Goal: Check status: Check status

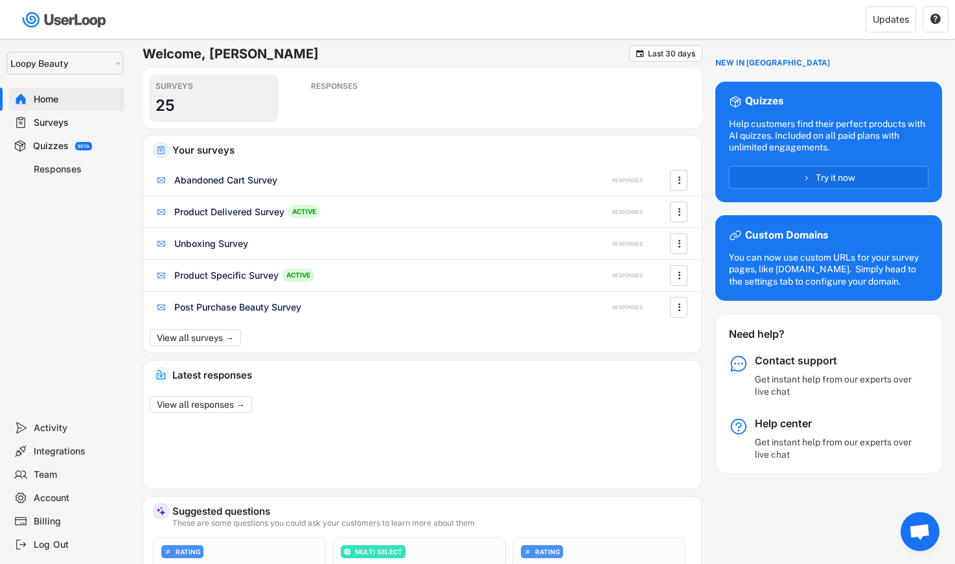
select select ""1348695171700984260__LOOKUP__1621425969652x687239840058835000""
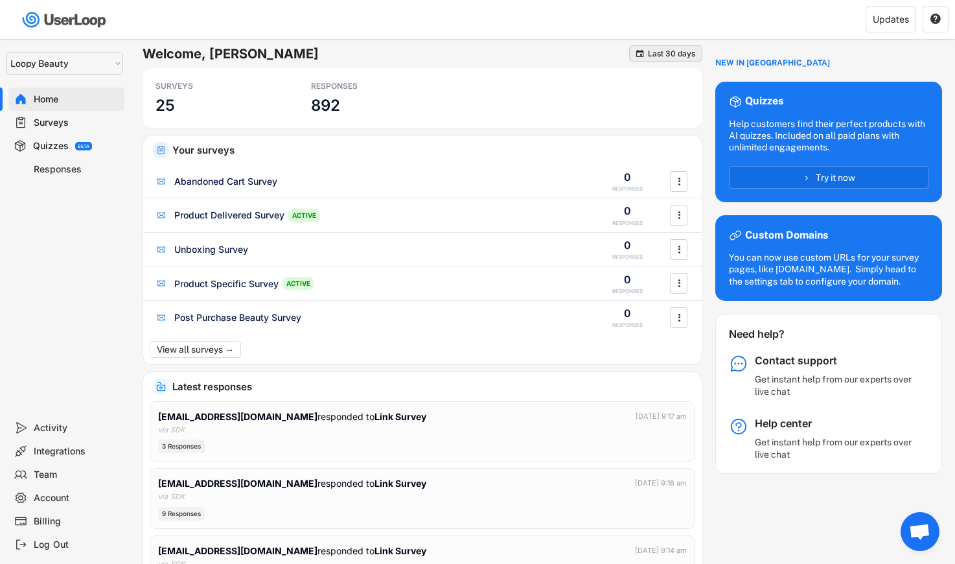
click at [661, 51] on div "Last 30 days" at bounding box center [671, 54] width 47 height 8
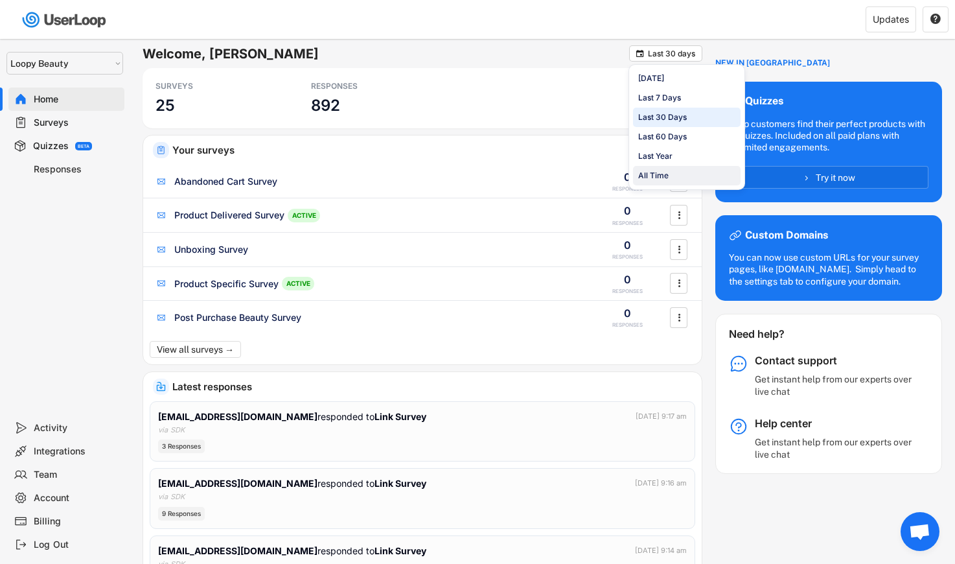
click at [673, 171] on div "All Time" at bounding box center [687, 175] width 108 height 19
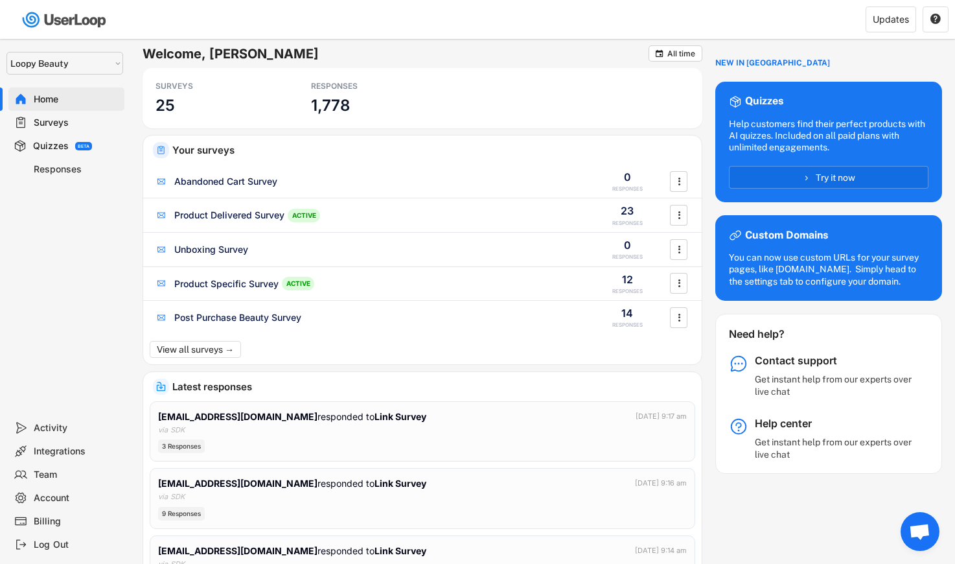
click at [60, 118] on div "Surveys" at bounding box center [77, 123] width 86 height 12
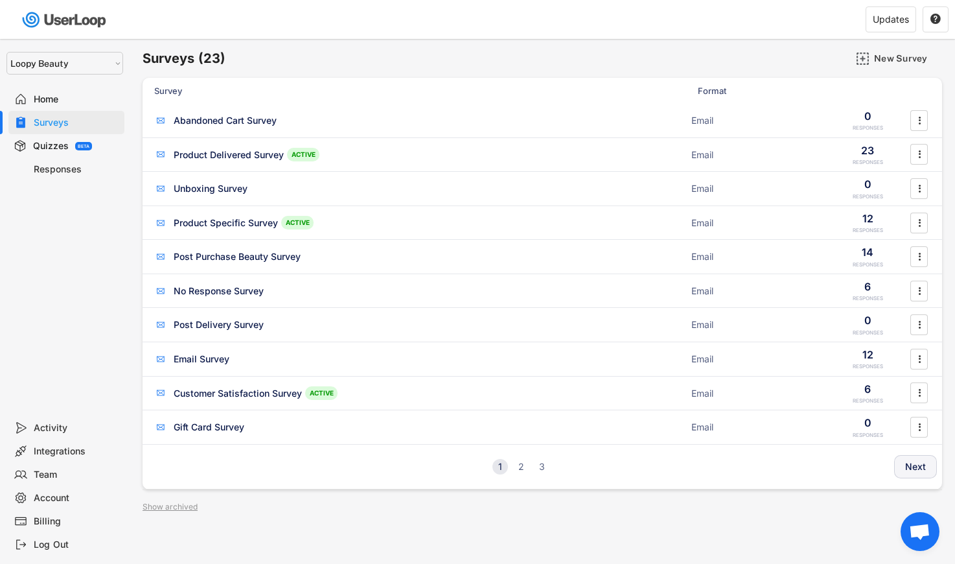
click at [913, 464] on button "Next" at bounding box center [915, 466] width 43 height 23
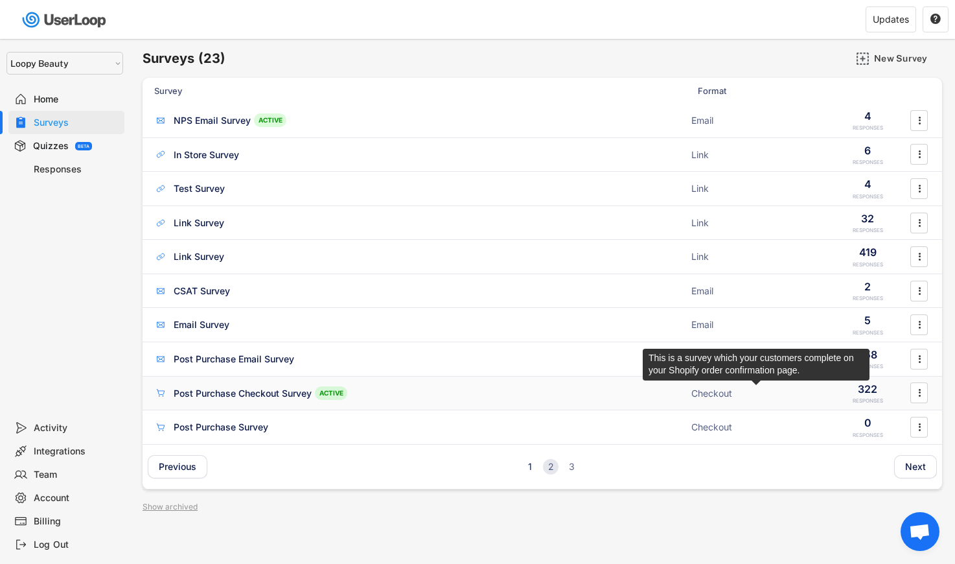
click at [815, 395] on div "Checkout" at bounding box center [757, 393] width 130 height 13
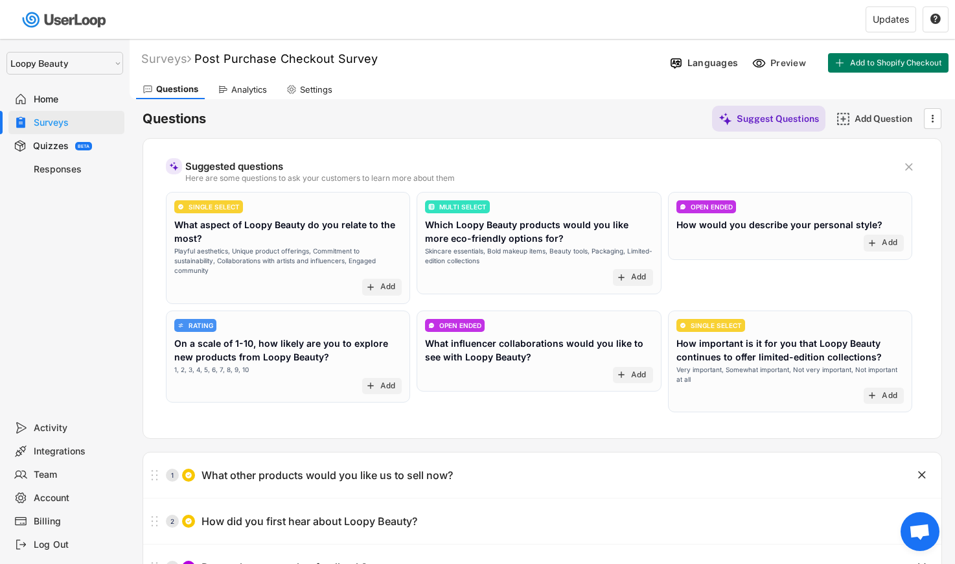
click at [232, 95] on div "Analytics" at bounding box center [242, 89] width 62 height 19
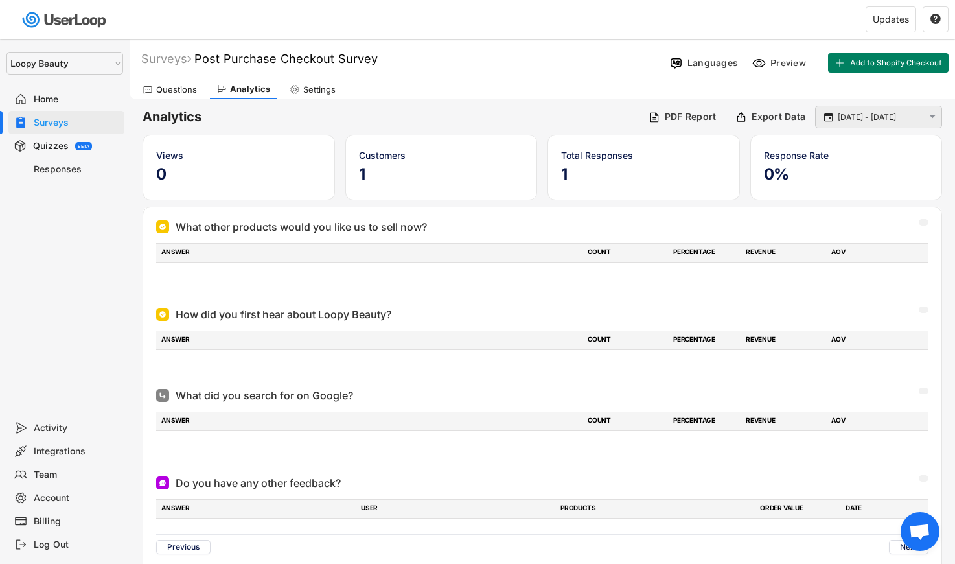
click at [870, 115] on input "[DATE] - [DATE]" at bounding box center [881, 117] width 86 height 13
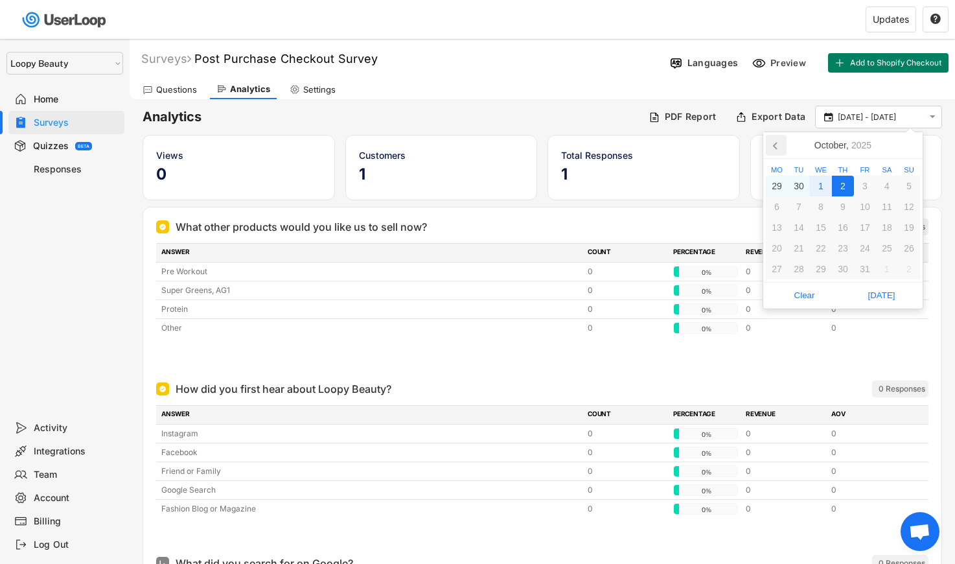
click at [781, 143] on icon at bounding box center [776, 145] width 21 height 21
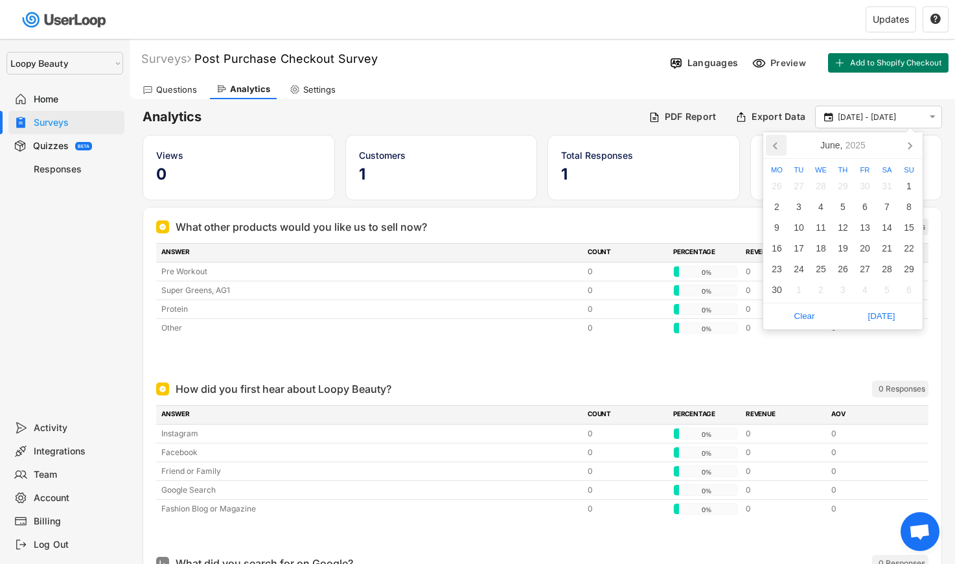
click at [781, 143] on icon at bounding box center [776, 145] width 21 height 21
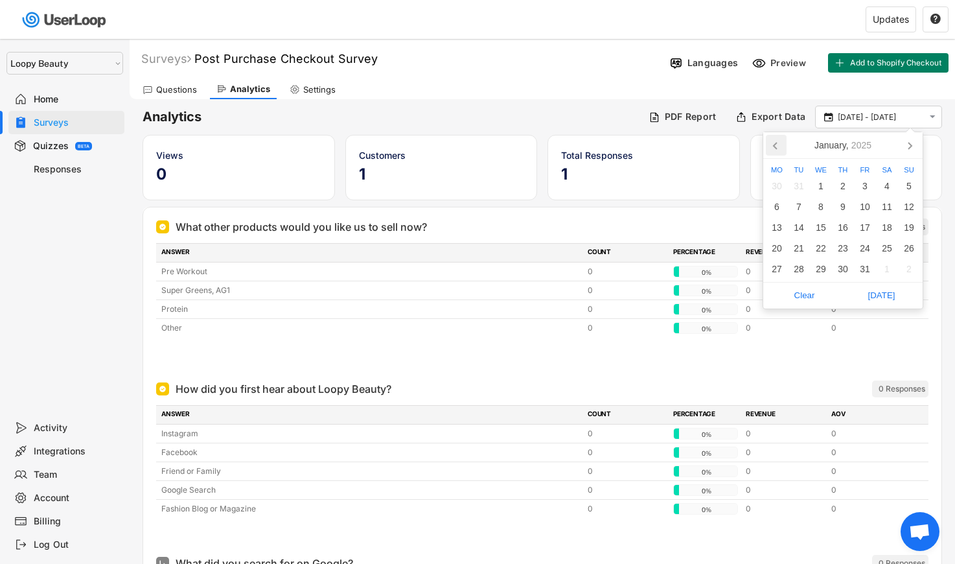
click at [781, 143] on icon at bounding box center [776, 145] width 21 height 21
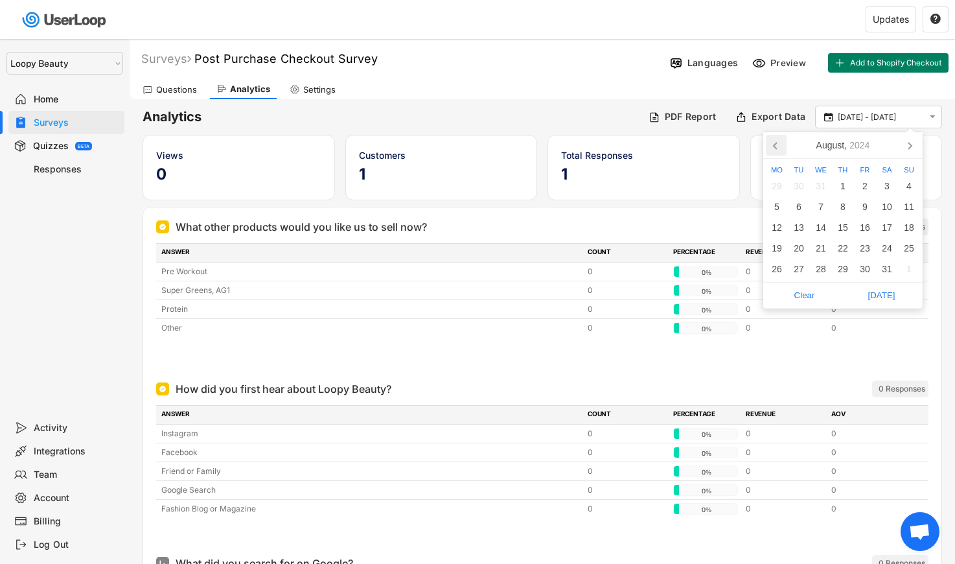
click at [781, 143] on icon at bounding box center [776, 145] width 21 height 21
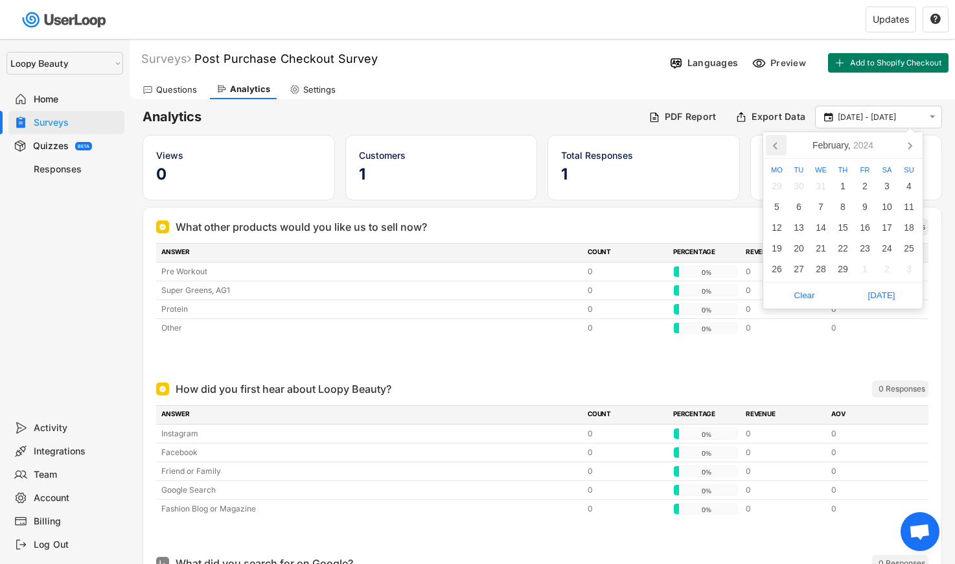
click at [781, 143] on icon at bounding box center [776, 145] width 21 height 21
click at [826, 183] on div "1" at bounding box center [821, 186] width 22 height 21
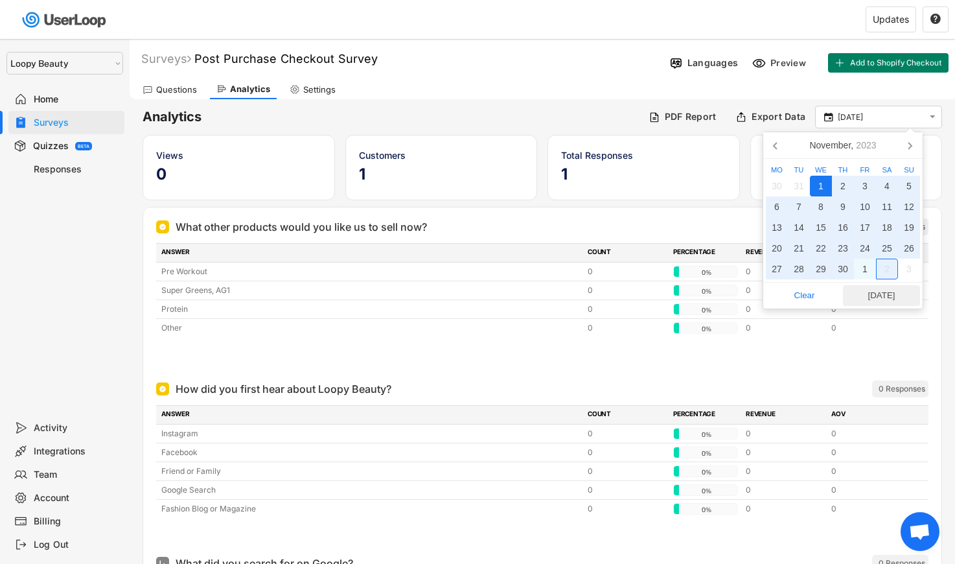
click at [895, 296] on span "[DATE]" at bounding box center [881, 295] width 69 height 19
type input "[DATE] - [DATE]"
